Goal: Transaction & Acquisition: Download file/media

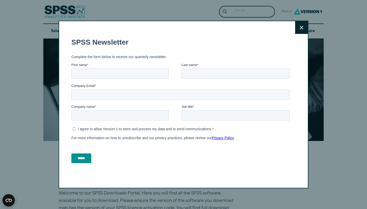
click at [302, 30] on button "Close" at bounding box center [301, 27] width 13 height 13
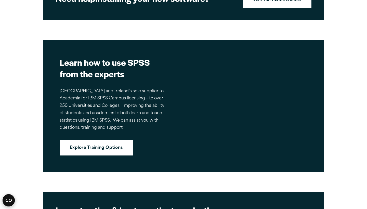
scroll to position [629, 0]
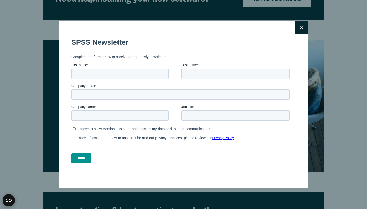
click at [301, 31] on button "Close" at bounding box center [301, 27] width 13 height 13
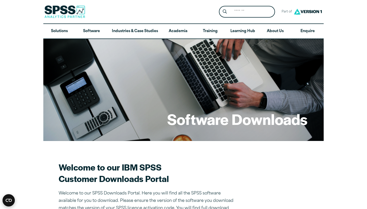
scroll to position [0, 0]
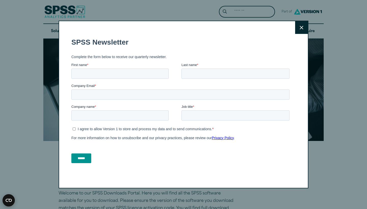
click at [306, 25] on button "Close" at bounding box center [301, 27] width 13 height 13
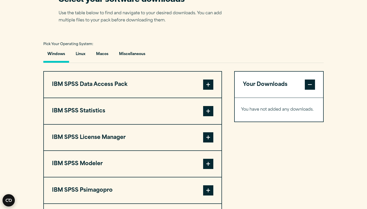
scroll to position [343, 0]
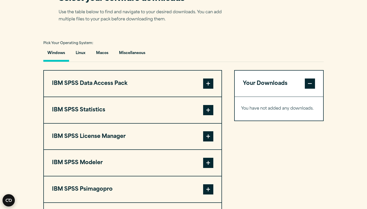
click at [208, 109] on span at bounding box center [208, 110] width 10 height 10
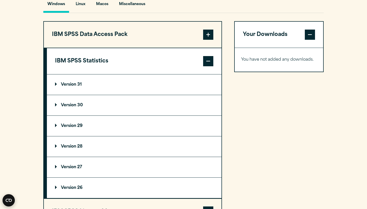
scroll to position [395, 0]
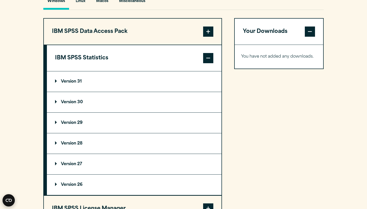
click at [80, 81] on p "Version 31" at bounding box center [68, 82] width 27 height 4
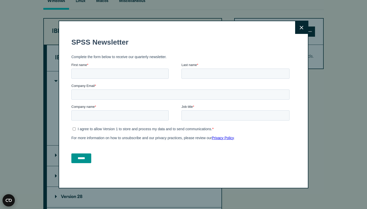
click at [304, 26] on button "Close" at bounding box center [301, 27] width 13 height 13
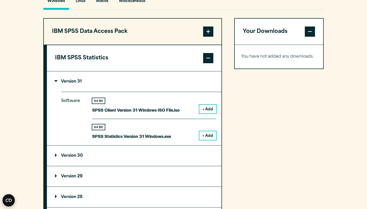
click at [56, 154] on p "Version 30" at bounding box center [69, 156] width 28 height 4
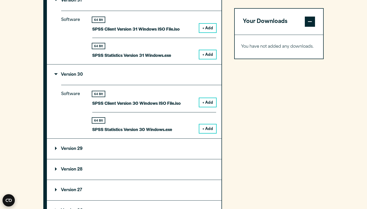
scroll to position [473, 0]
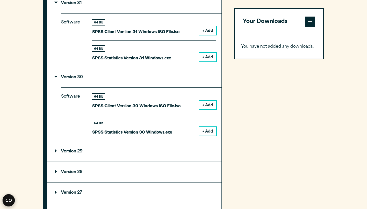
click at [209, 103] on button "+ Add" at bounding box center [207, 105] width 17 height 9
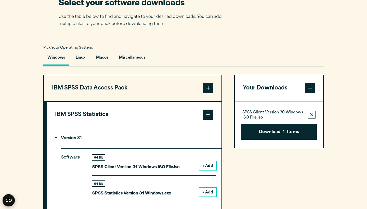
scroll to position [326, 0]
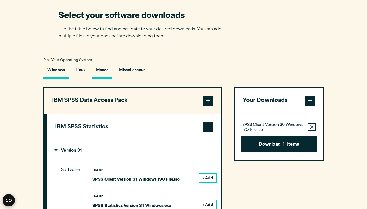
click at [102, 69] on button "Macos" at bounding box center [102, 71] width 20 height 15
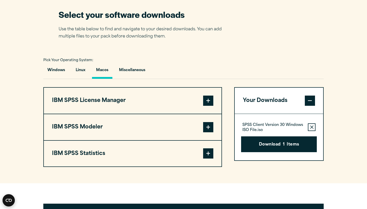
click at [169, 155] on button "IBM SPSS Statistics" at bounding box center [133, 154] width 178 height 26
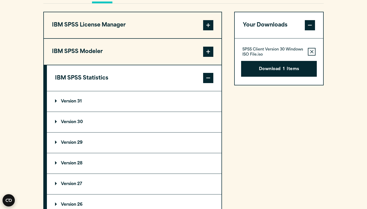
scroll to position [402, 0]
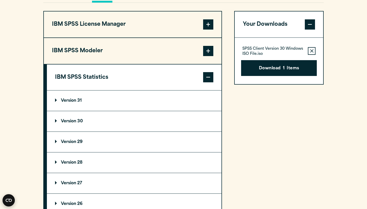
click at [159, 115] on summary "Version 30" at bounding box center [134, 121] width 175 height 20
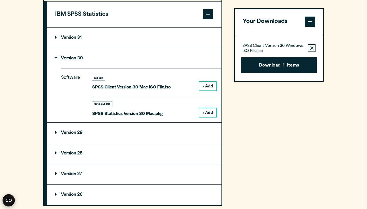
scroll to position [465, 0]
click at [207, 110] on button "+ Add" at bounding box center [207, 112] width 17 height 9
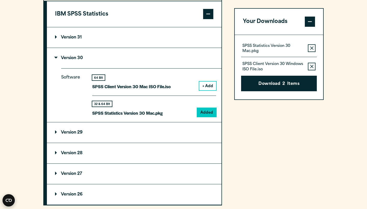
click at [312, 67] on icon "button" at bounding box center [311, 67] width 3 height 4
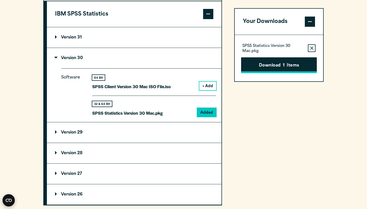
click at [293, 65] on button "Download 1 Items" at bounding box center [279, 65] width 76 height 16
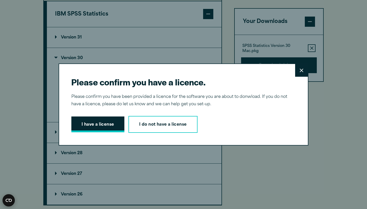
click at [108, 124] on button "I have a license" at bounding box center [97, 125] width 53 height 16
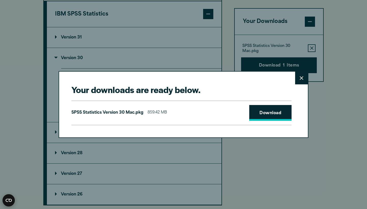
click at [273, 114] on link "Download" at bounding box center [270, 113] width 42 height 16
click at [303, 76] on icon at bounding box center [302, 78] width 4 height 4
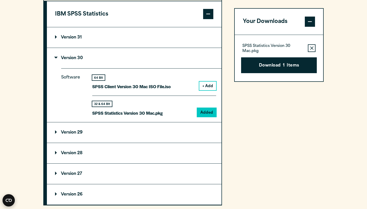
click at [151, 48] on summary "Version 30" at bounding box center [134, 58] width 175 height 20
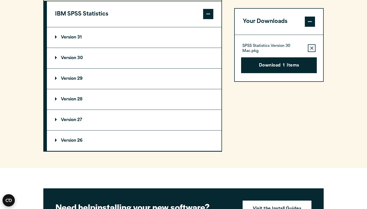
click at [102, 42] on summary "Version 31" at bounding box center [134, 37] width 175 height 20
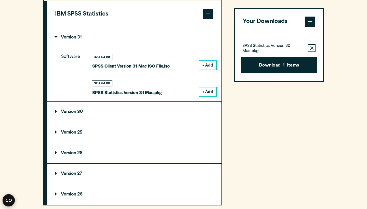
click at [210, 90] on button "+ Add" at bounding box center [207, 91] width 17 height 9
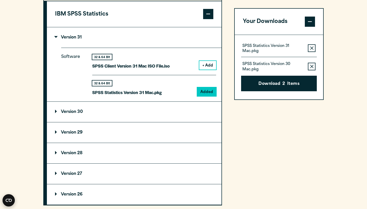
click at [312, 66] on icon "button" at bounding box center [311, 66] width 3 height 3
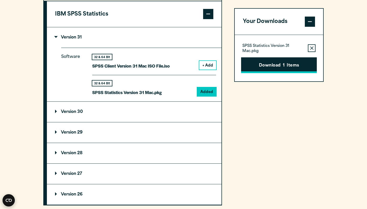
click at [288, 68] on button "Download 1 Items" at bounding box center [279, 65] width 76 height 16
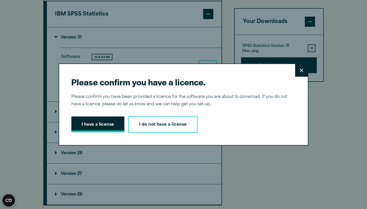
click at [96, 127] on button "I have a license" at bounding box center [97, 125] width 53 height 16
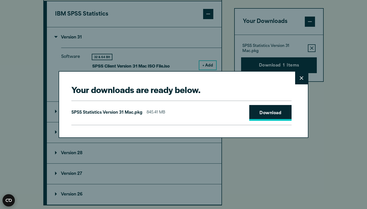
click at [262, 116] on link "Download" at bounding box center [270, 113] width 42 height 16
click at [301, 79] on icon at bounding box center [302, 78] width 4 height 4
